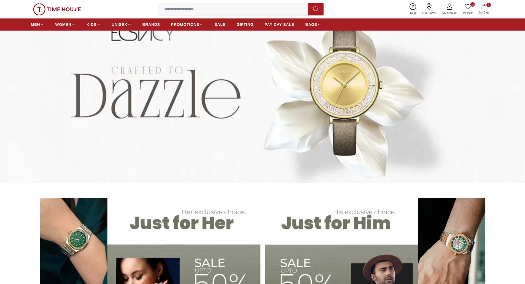
scroll to position [138, 0]
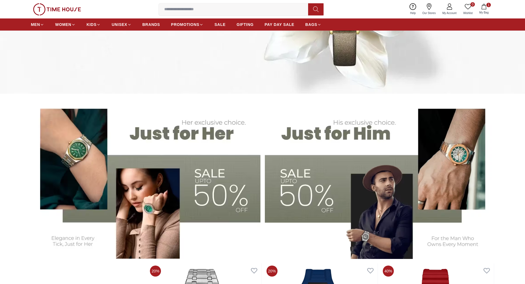
click at [193, 176] on img at bounding box center [146, 179] width 230 height 160
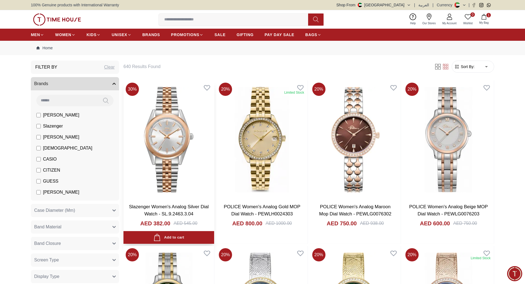
click at [186, 155] on img at bounding box center [168, 139] width 91 height 119
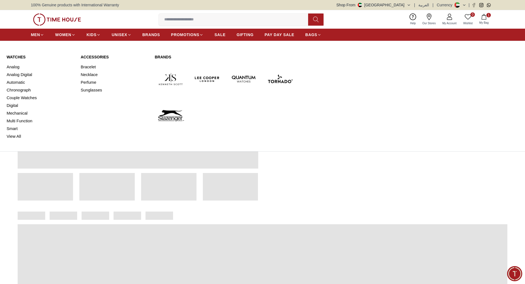
click at [21, 55] on link "Watches" at bounding box center [41, 57] width 68 height 6
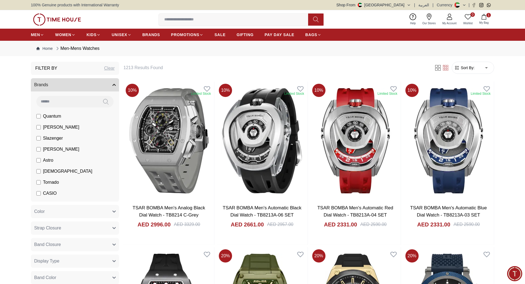
click at [64, 22] on img at bounding box center [57, 20] width 48 height 12
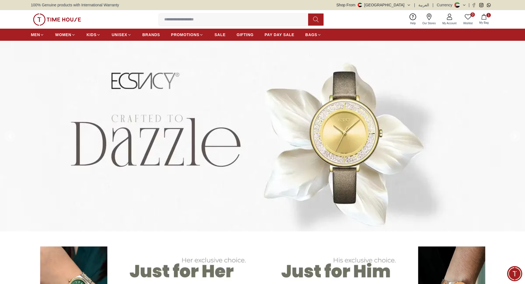
scroll to position [110, 0]
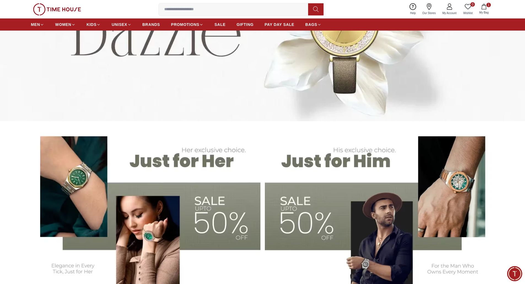
click at [207, 207] on img at bounding box center [146, 207] width 230 height 160
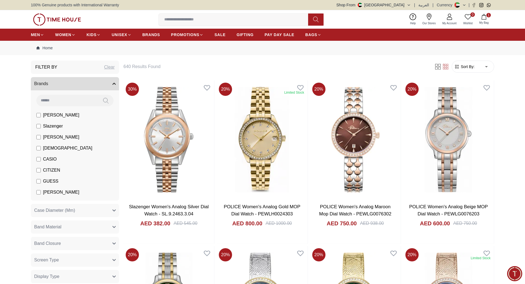
click at [66, 18] on img at bounding box center [57, 20] width 48 height 12
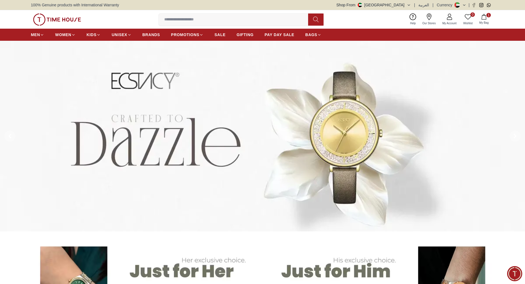
click at [410, 5] on icon "button" at bounding box center [409, 5] width 4 height 4
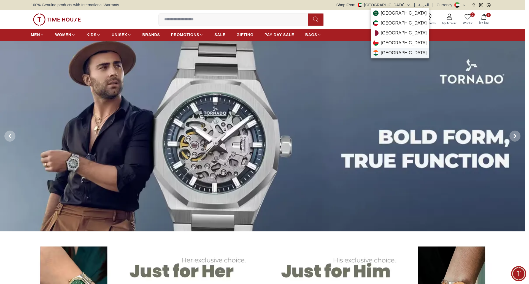
click at [392, 50] on div "India" at bounding box center [400, 53] width 58 height 10
